Goal: Submit feedback/report problem

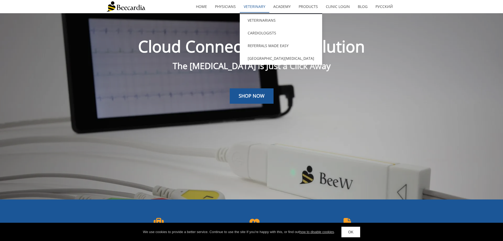
click at [260, 8] on link "Veterinary" at bounding box center [255, 7] width 30 height 12
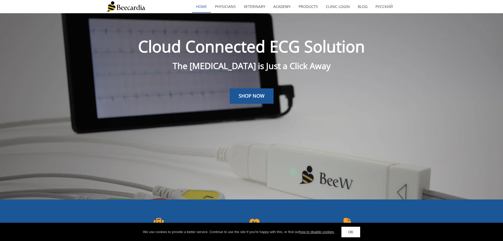
click at [209, 6] on link "home" at bounding box center [201, 7] width 19 height 12
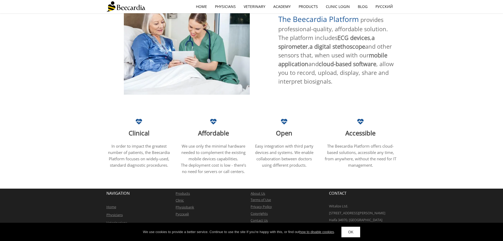
scroll to position [286, 0]
click at [353, 234] on link "OK" at bounding box center [351, 232] width 19 height 11
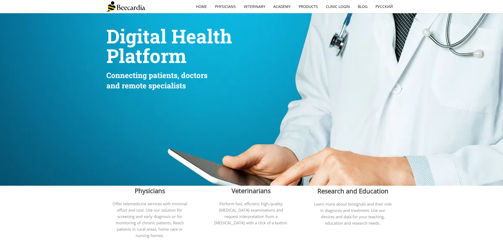
scroll to position [0, 0]
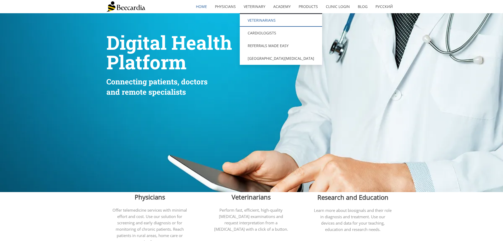
click at [260, 18] on link "Veterinarians" at bounding box center [281, 20] width 82 height 13
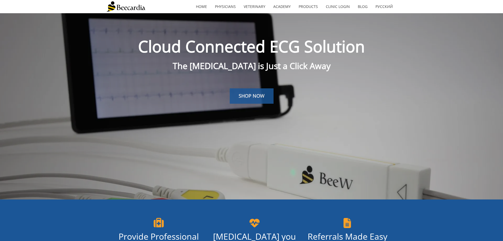
click at [260, 101] on link "SHOP NOW" at bounding box center [252, 95] width 44 height 15
click at [330, 8] on link "Clinic Login" at bounding box center [338, 7] width 32 height 12
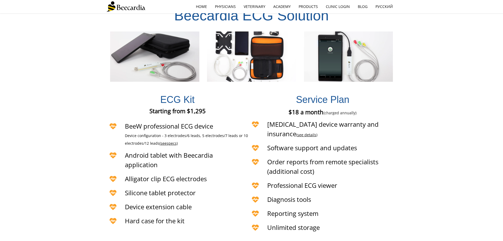
scroll to position [1163, 0]
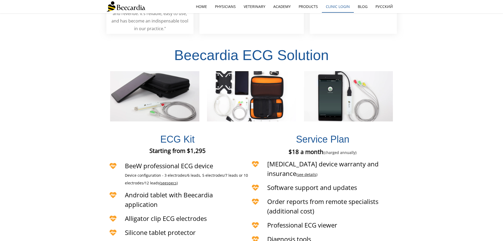
click at [342, 7] on link "Clinic Login" at bounding box center [338, 7] width 32 height 12
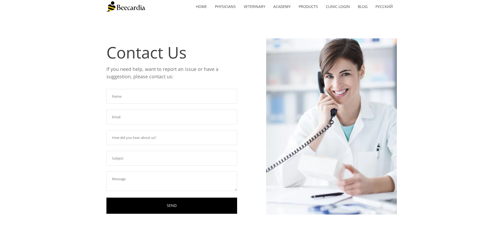
click at [184, 96] on input "text" at bounding box center [172, 96] width 131 height 15
type input "[PERSON_NAME]"
click at [152, 121] on input "text" at bounding box center [172, 116] width 131 height 15
click at [141, 116] on input "text" at bounding box center [172, 116] width 131 height 15
click at [115, 117] on input "[EMAIL_ADDRESS][DOMAIN_NAME]" at bounding box center [172, 116] width 131 height 15
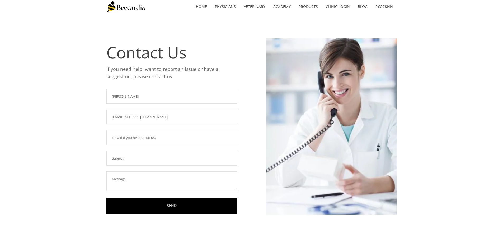
type input "[EMAIL_ADDRESS][DOMAIN_NAME]"
click at [166, 138] on input "text" at bounding box center [172, 137] width 131 height 15
type input "NA"
click at [154, 158] on input "text" at bounding box center [172, 158] width 131 height 15
type input "Tablet storage"
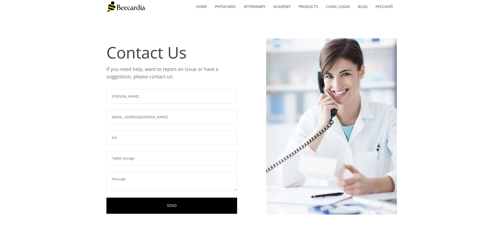
click at [120, 183] on textarea at bounding box center [172, 181] width 131 height 20
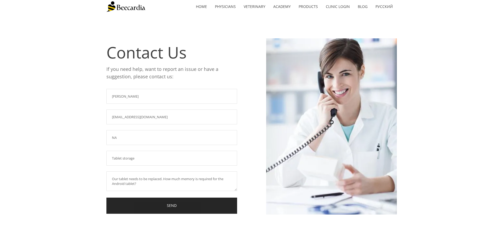
type textarea "Our tablet needs to be replaced. How much memory is required for the Android ta…"
click at [164, 205] on link "SEND" at bounding box center [172, 205] width 131 height 16
